Goal: Transaction & Acquisition: Purchase product/service

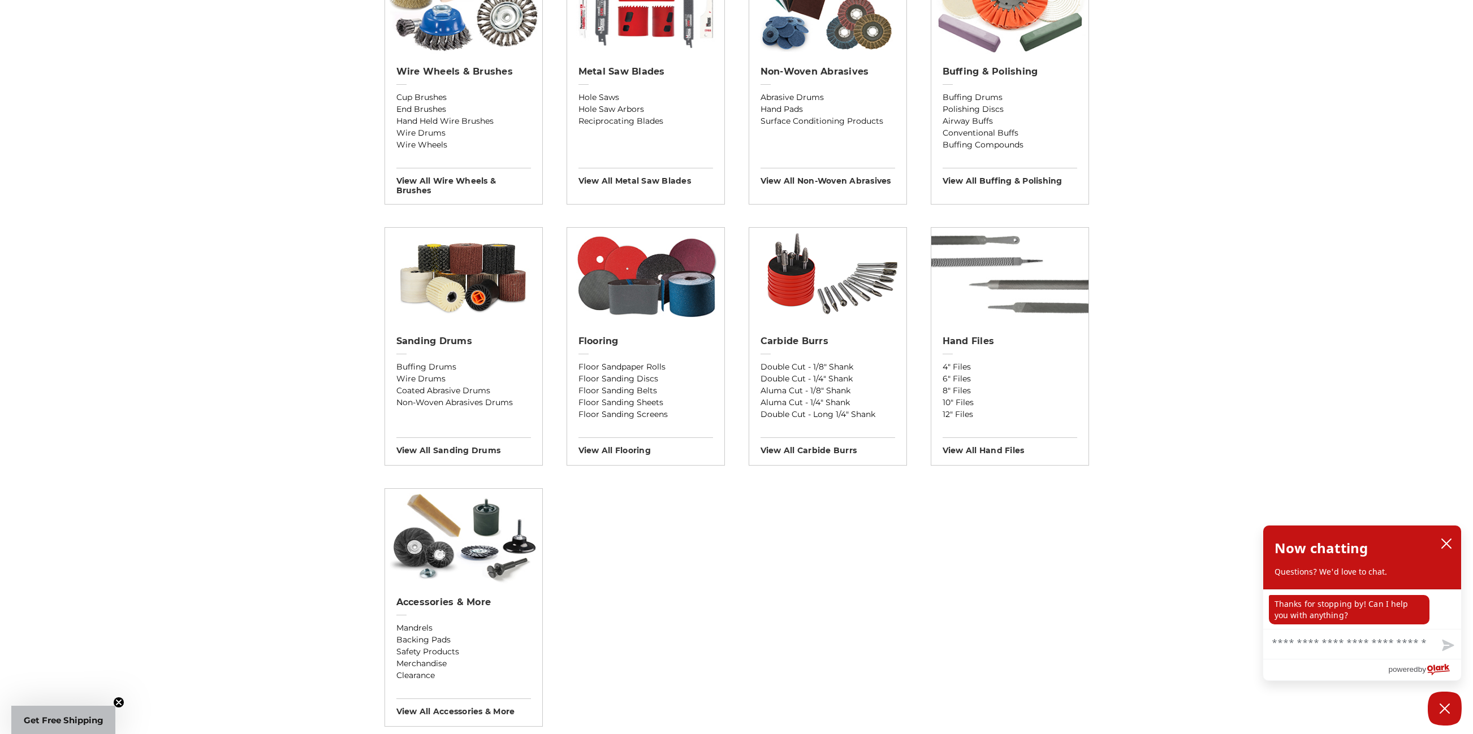
scroll to position [763, 0]
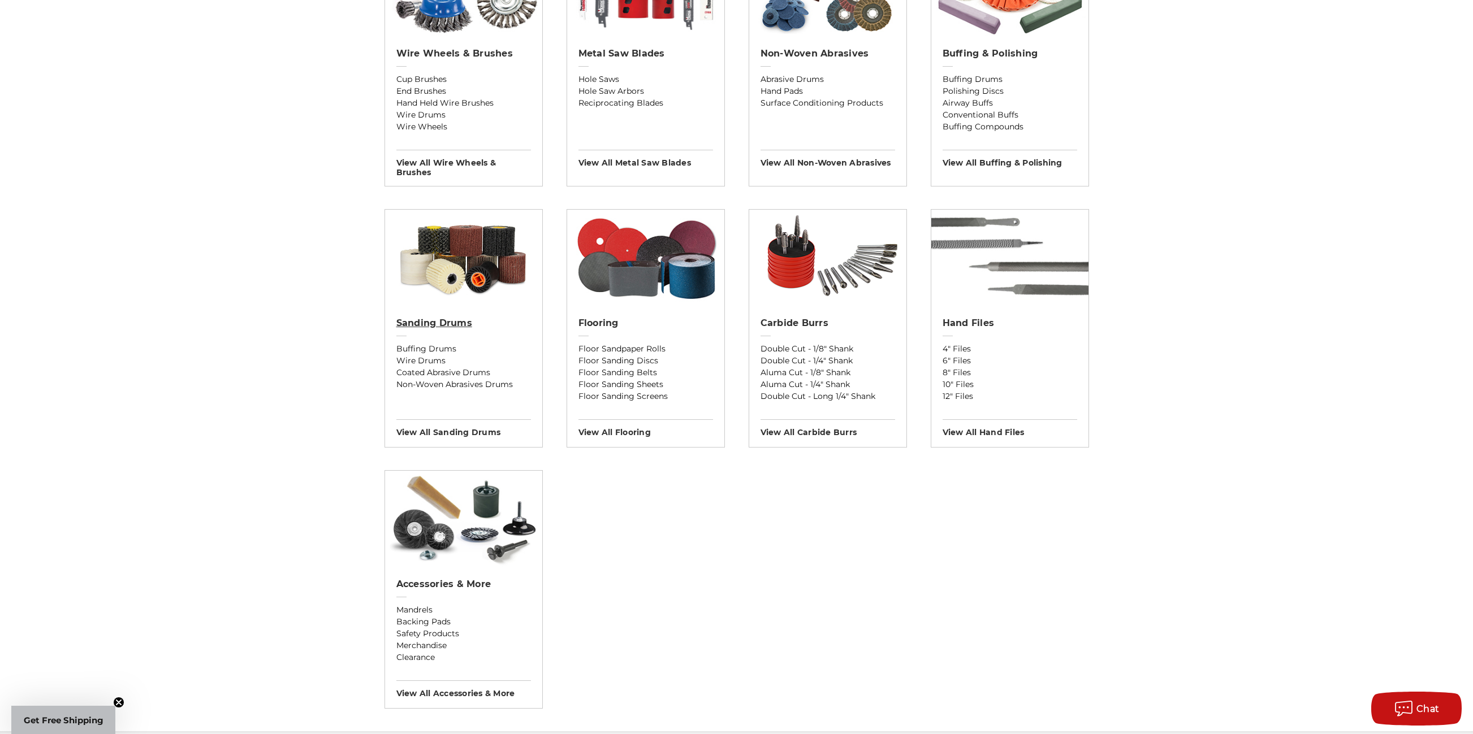
click at [431, 322] on h2 "Sanding Drums" at bounding box center [463, 323] width 135 height 11
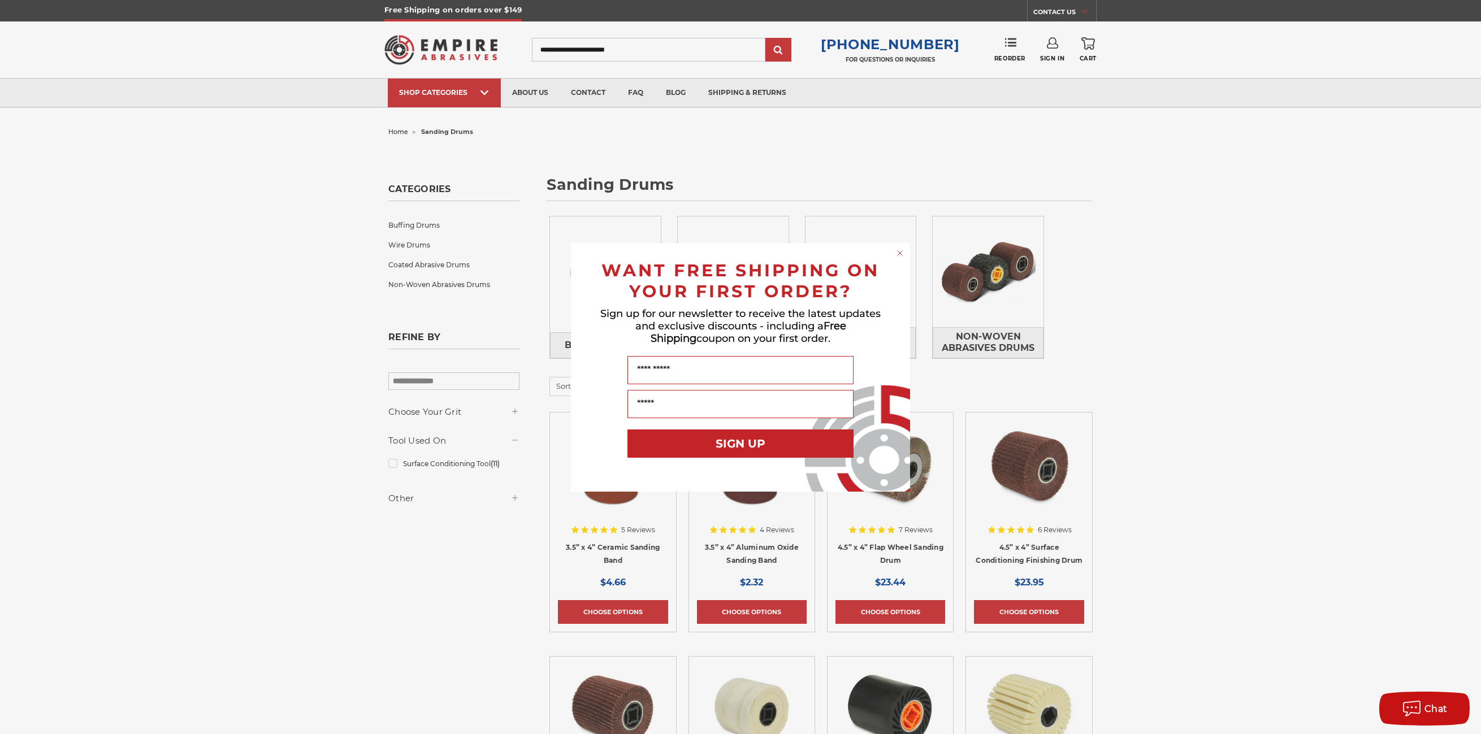
click at [897, 254] on circle "Close dialog" at bounding box center [900, 253] width 11 height 11
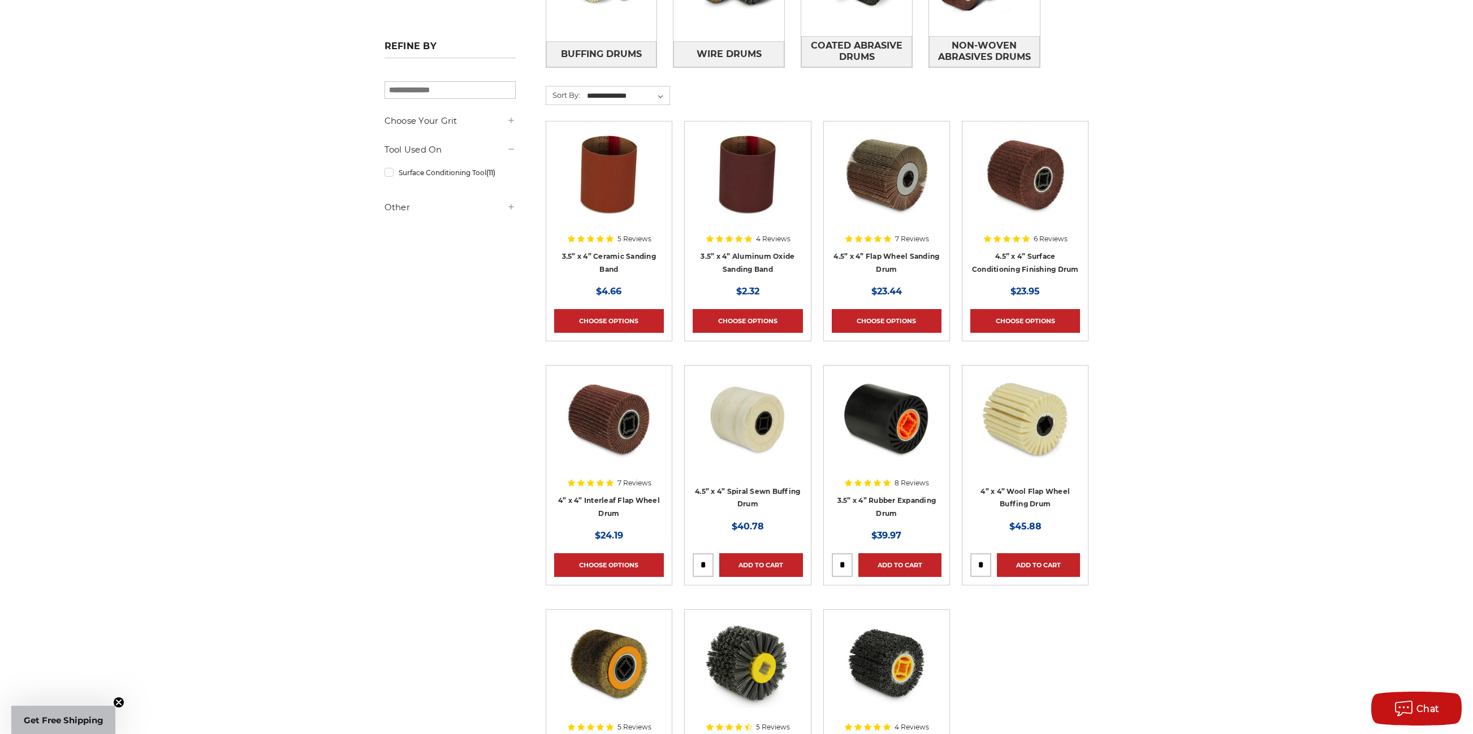
scroll to position [254, 0]
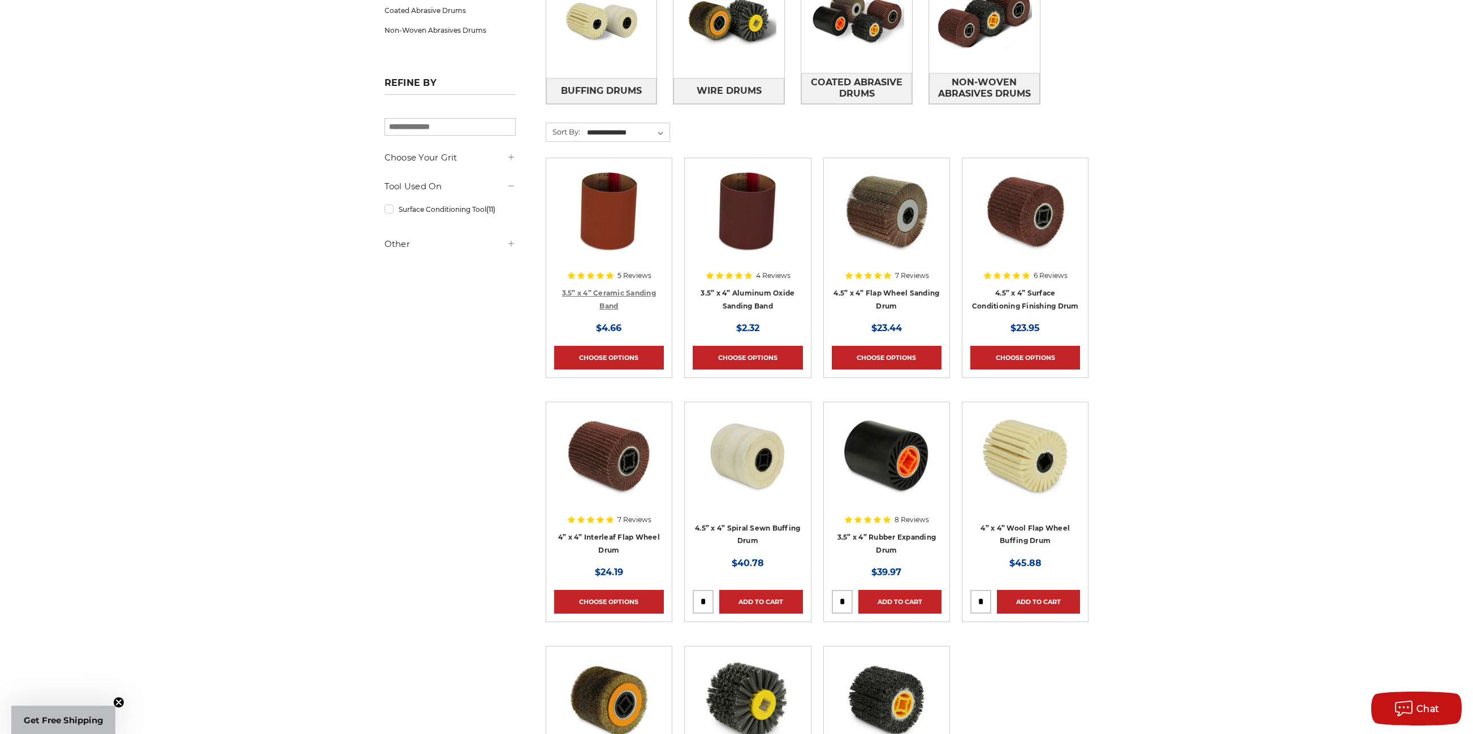
click at [623, 292] on link "3.5” x 4” Ceramic Sanding Band" at bounding box center [609, 299] width 94 height 21
